Goal: Transaction & Acquisition: Download file/media

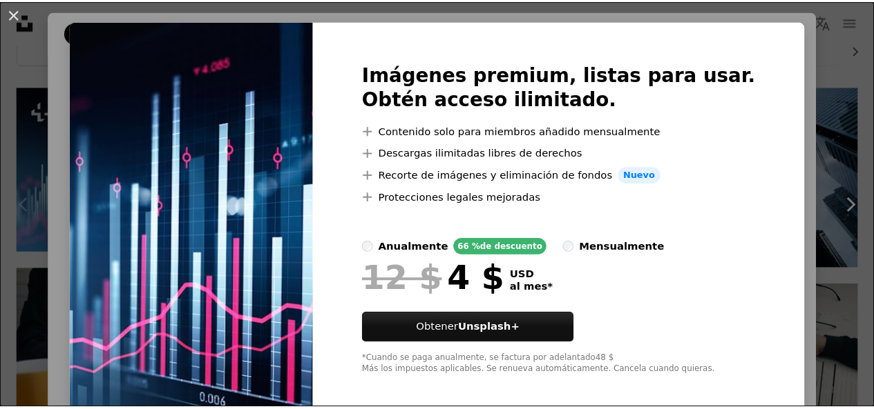
scroll to position [33, 0]
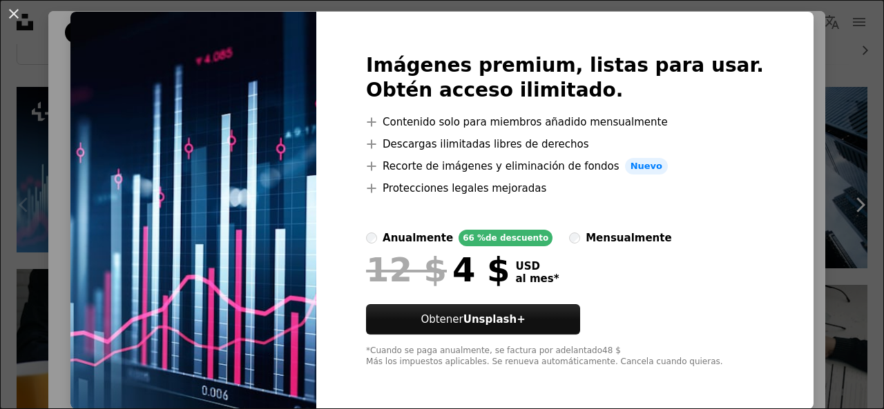
click at [39, 273] on div "An X shape Imágenes premium, listas para usar. Obtén acceso ilimitado. A plus s…" at bounding box center [442, 204] width 884 height 409
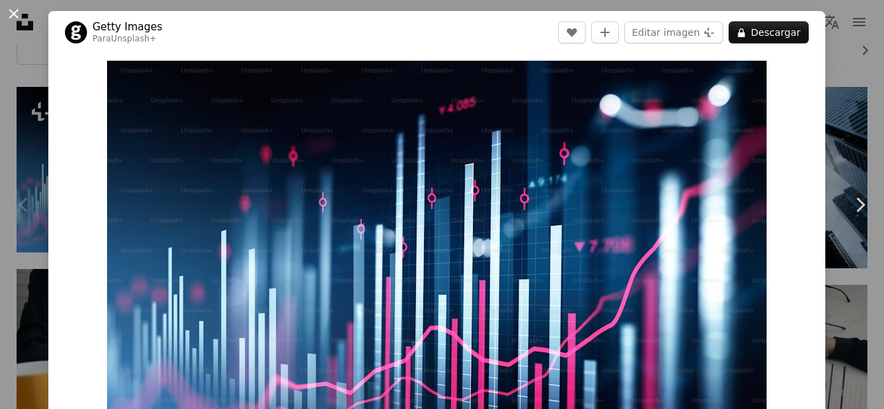
click at [21, 14] on button "An X shape" at bounding box center [14, 14] width 17 height 17
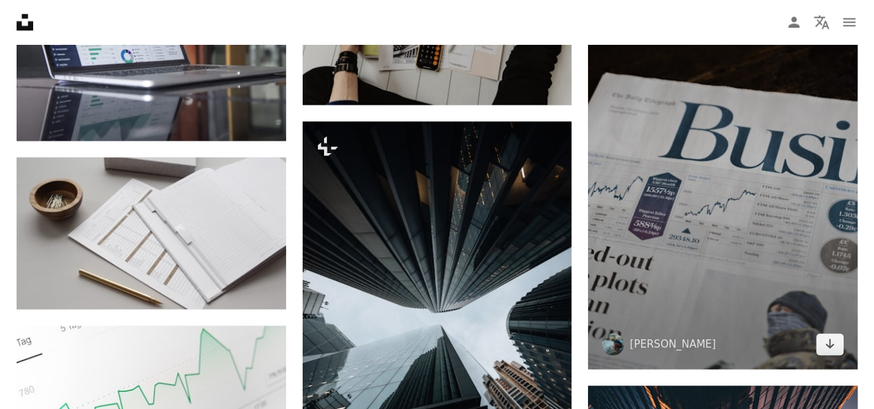
scroll to position [829, 0]
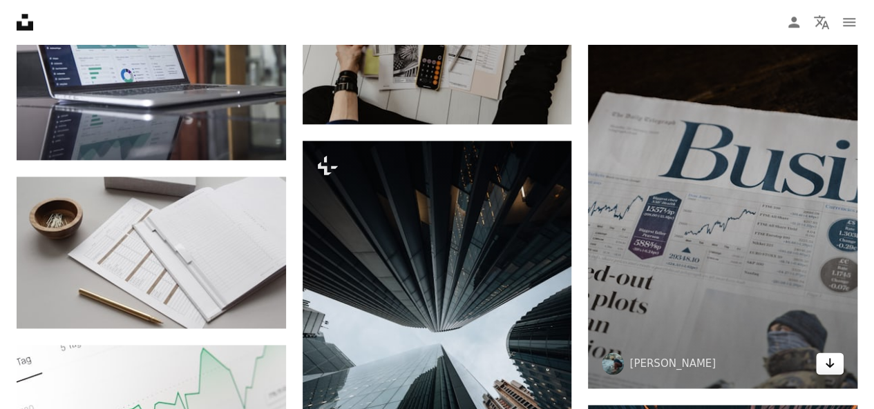
click at [822, 360] on link "Arrow pointing down" at bounding box center [830, 364] width 28 height 22
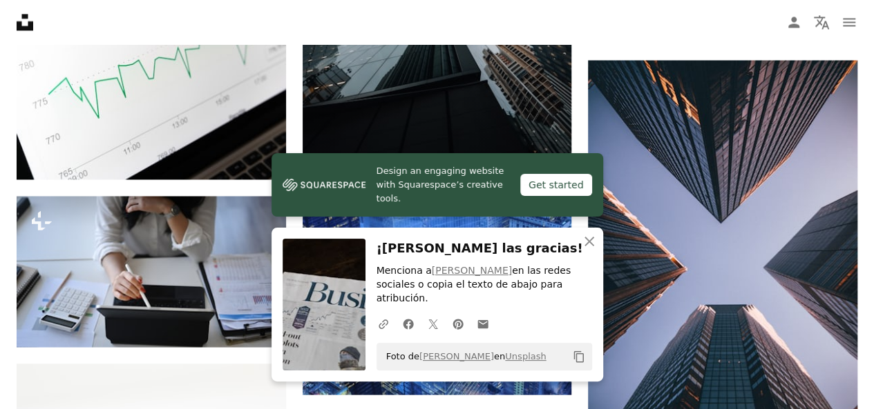
scroll to position [1243, 0]
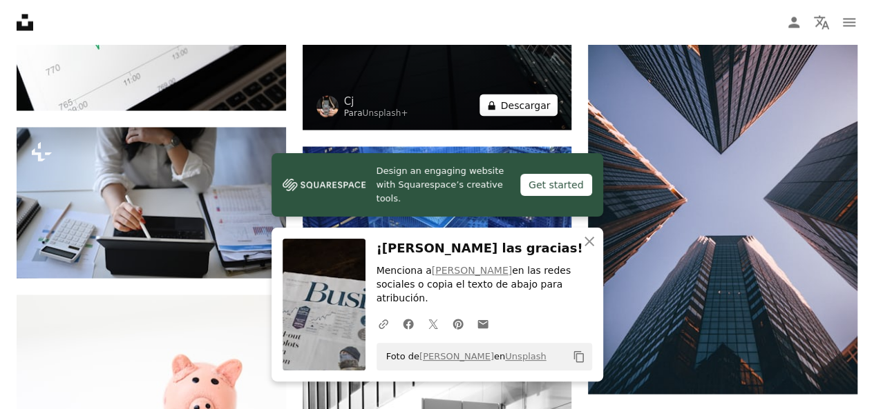
click at [517, 106] on button "A lock Descargar" at bounding box center [518, 105] width 79 height 22
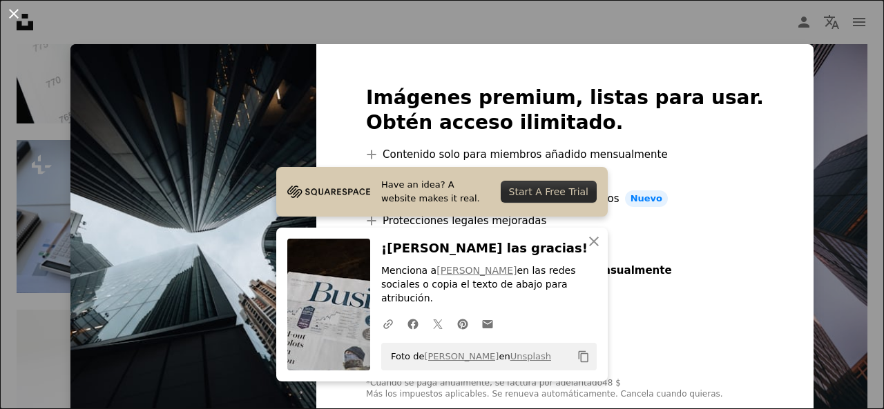
click at [15, 8] on button "An X shape" at bounding box center [14, 14] width 17 height 17
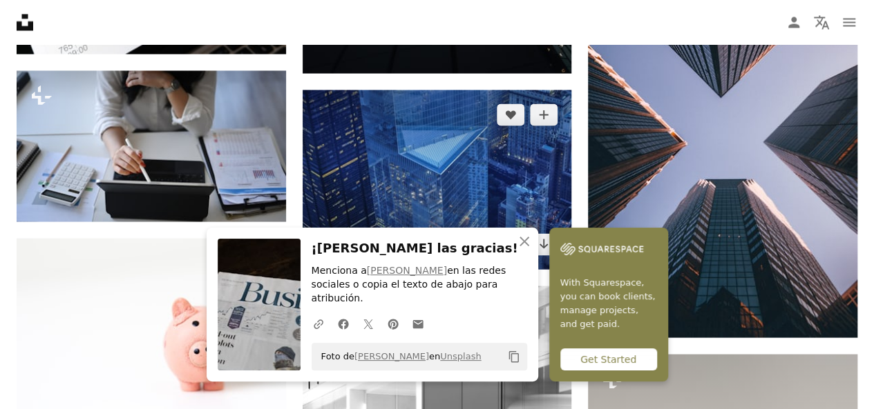
scroll to position [1312, 0]
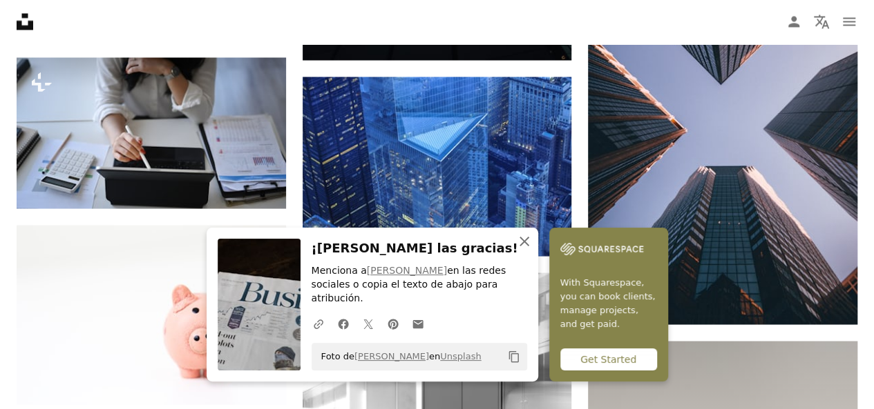
click at [525, 250] on icon "An X shape" at bounding box center [524, 241] width 17 height 17
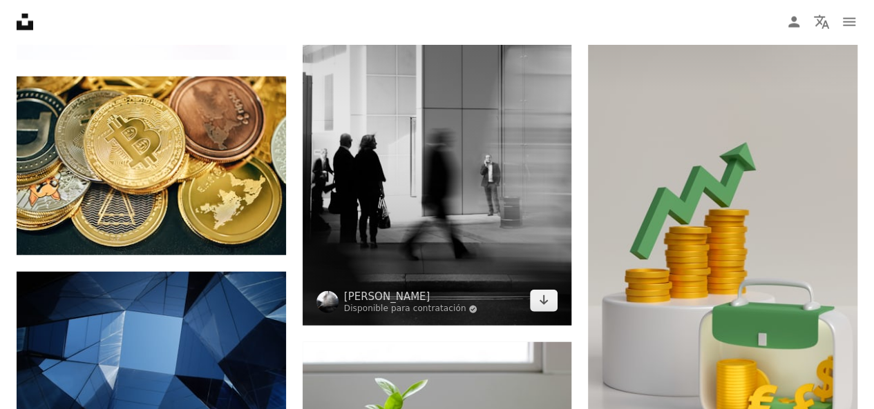
scroll to position [1588, 0]
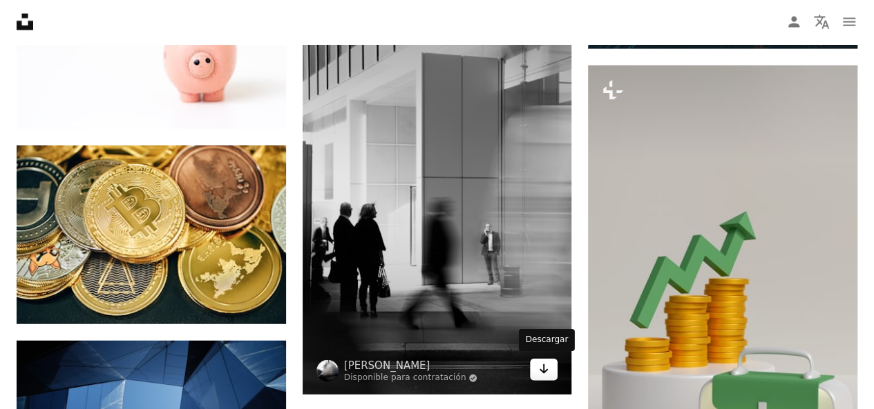
click at [548, 369] on icon "Arrow pointing down" at bounding box center [543, 369] width 11 height 17
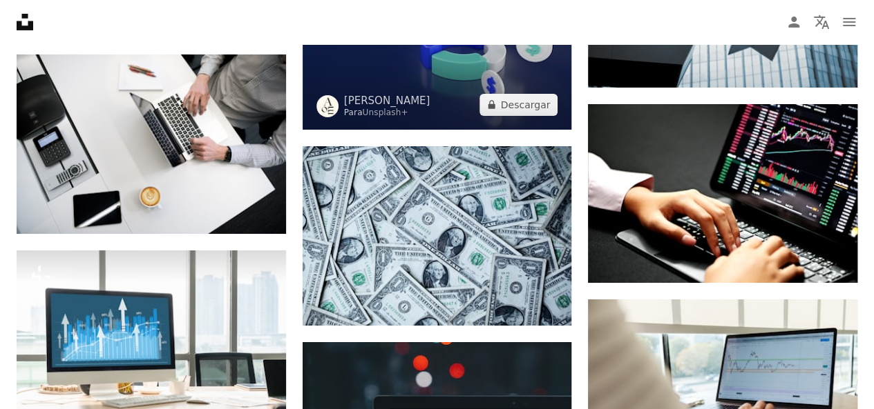
scroll to position [2486, 0]
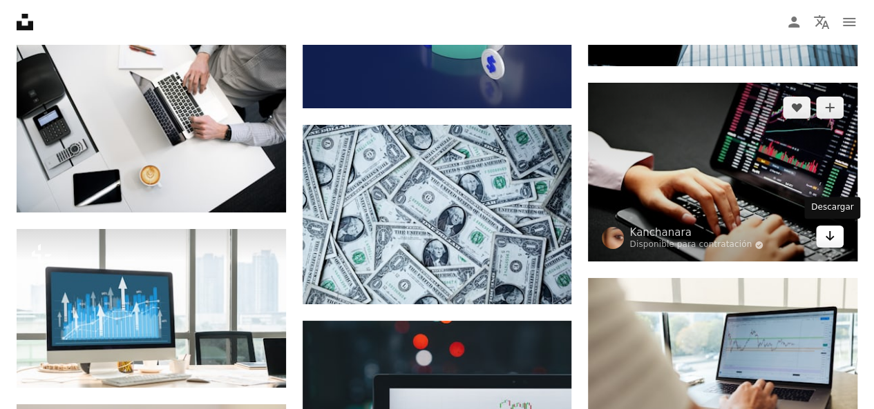
click at [831, 231] on icon "Arrow pointing down" at bounding box center [829, 236] width 11 height 17
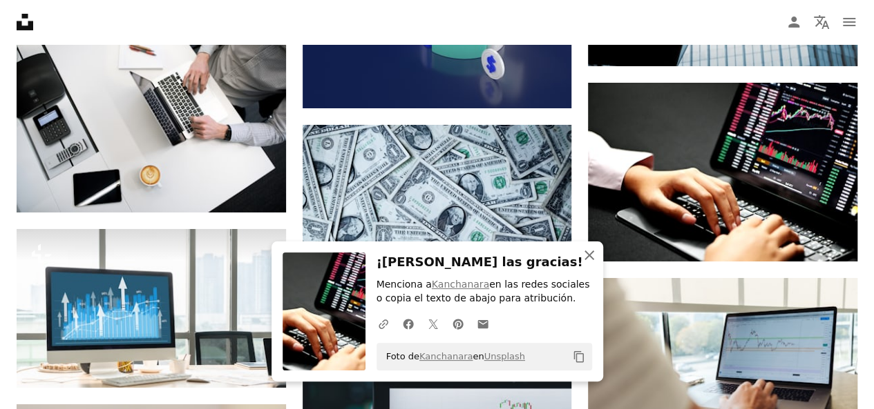
click at [586, 256] on icon "An X shape" at bounding box center [589, 255] width 17 height 17
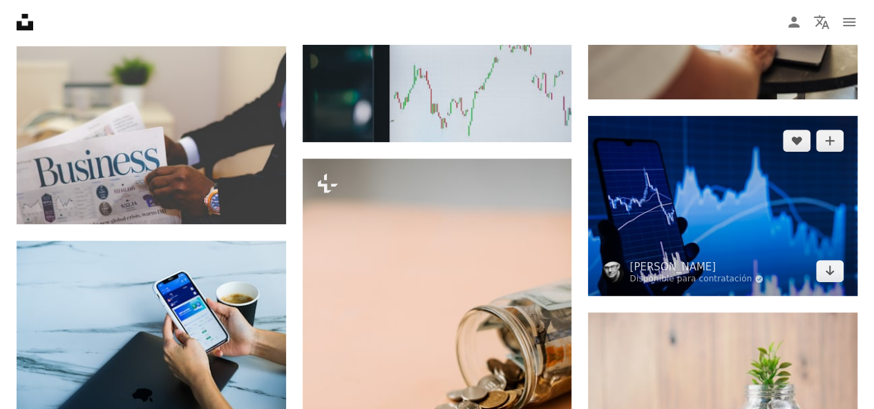
scroll to position [2831, 0]
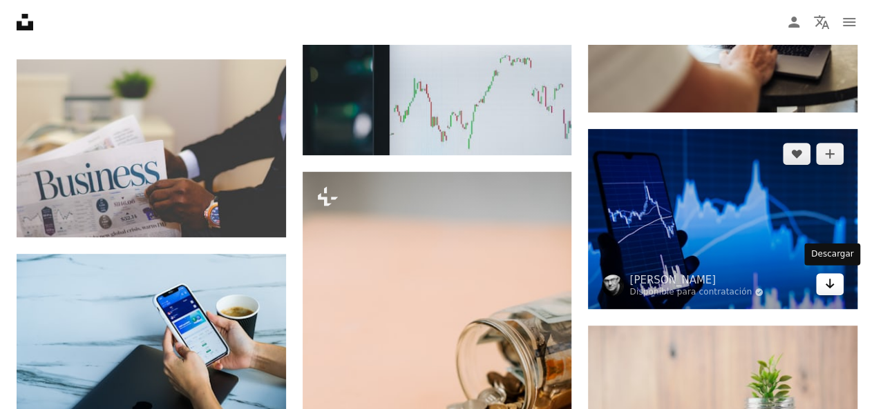
click at [827, 284] on icon "Descargar" at bounding box center [829, 284] width 9 height 10
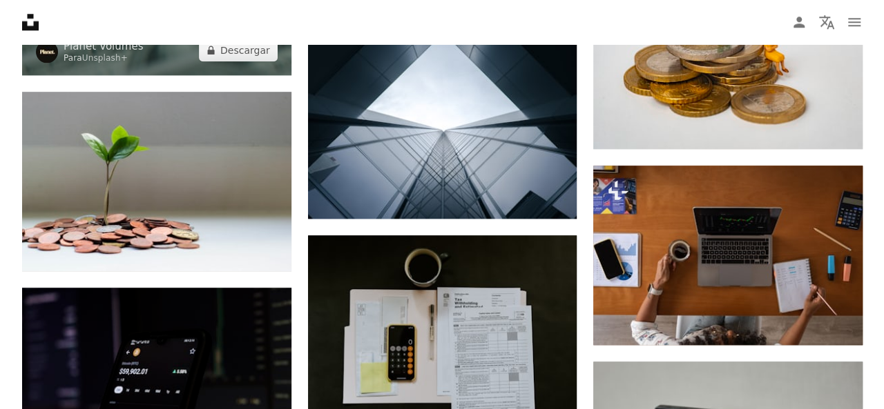
scroll to position [3315, 0]
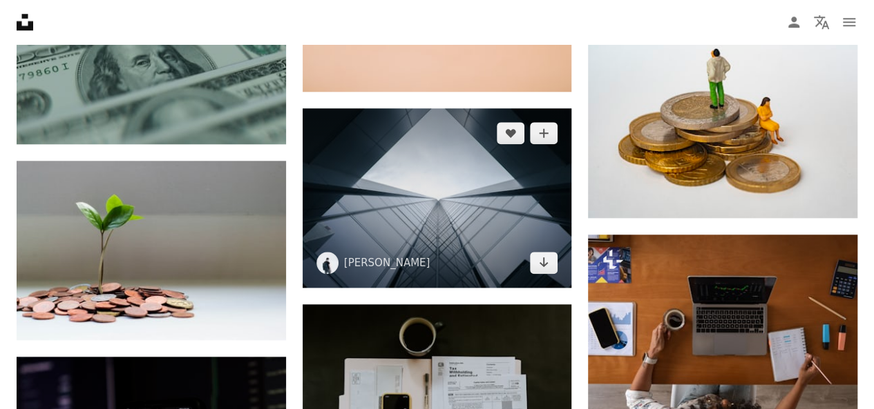
click at [454, 184] on img at bounding box center [436, 198] width 269 height 180
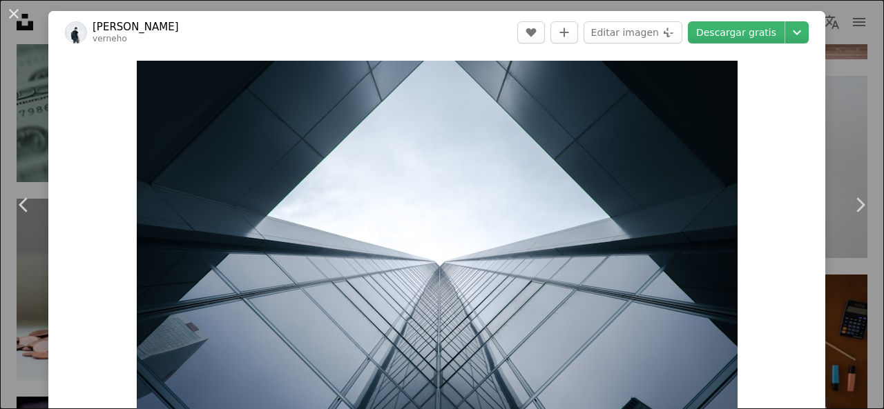
click at [36, 136] on div "An X shape Chevron left Chevron right [PERSON_NAME] verneho A heart A plus sign…" at bounding box center [442, 204] width 884 height 409
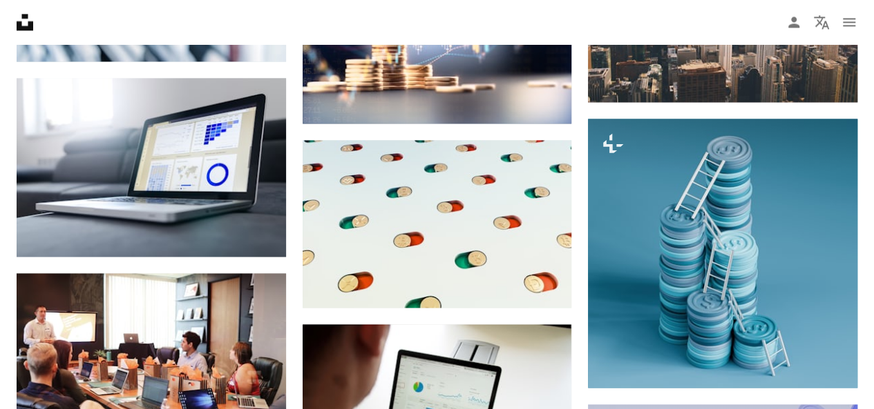
scroll to position [6353, 0]
